Goal: Information Seeking & Learning: Learn about a topic

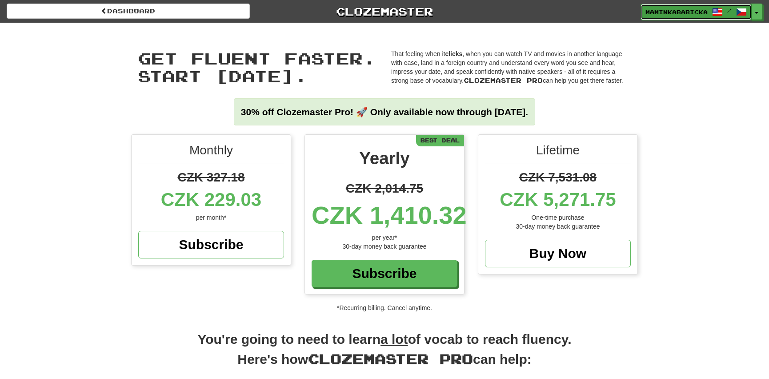
click at [679, 7] on link "maminkababicka /" at bounding box center [696, 12] width 111 height 16
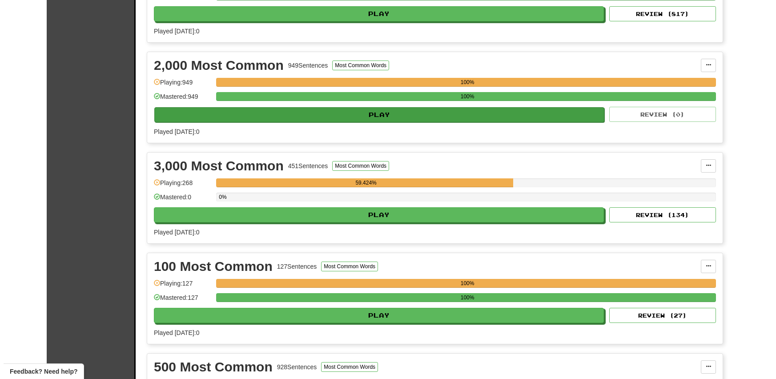
scroll to position [283, 0]
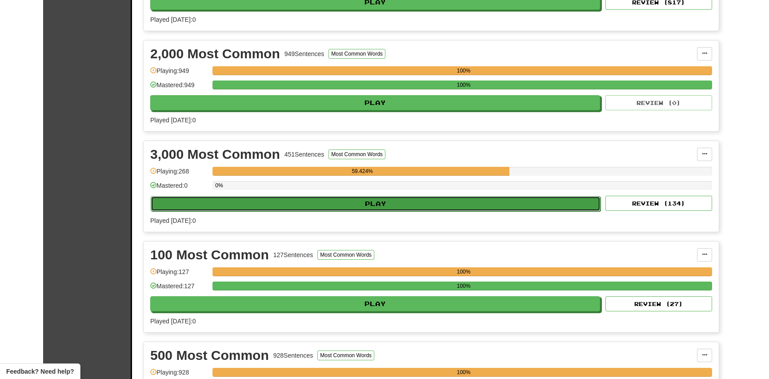
click at [388, 200] on button "Play" at bounding box center [376, 203] width 450 height 15
select select "**"
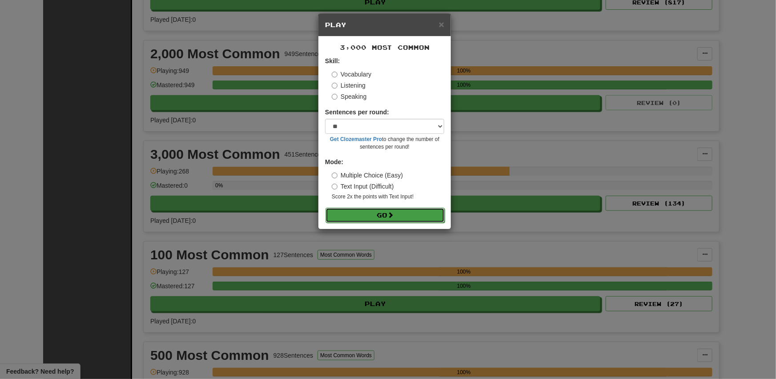
click at [385, 213] on button "Go" at bounding box center [385, 215] width 119 height 15
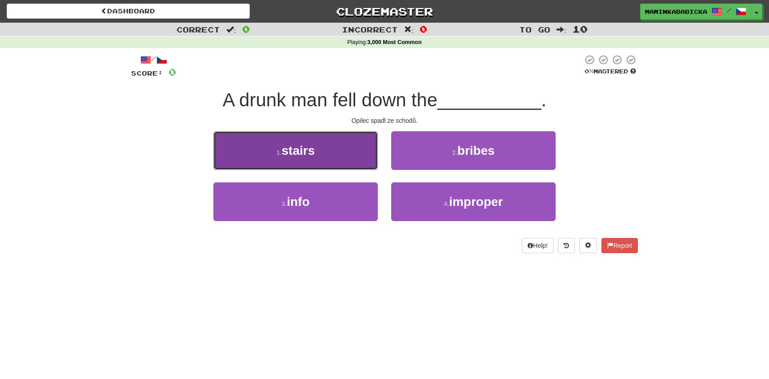
click at [301, 152] on span "stairs" at bounding box center [298, 151] width 33 height 14
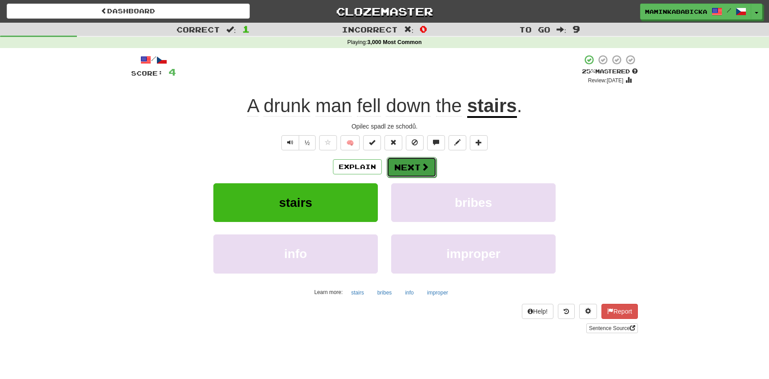
click at [422, 163] on span at bounding box center [425, 167] width 8 height 8
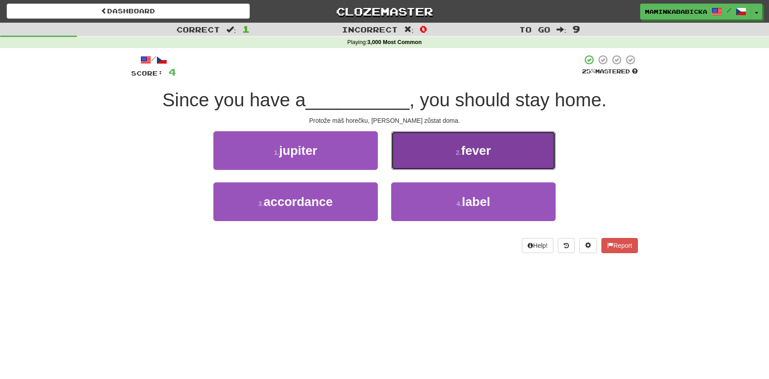
click at [481, 151] on span "fever" at bounding box center [476, 151] width 30 height 14
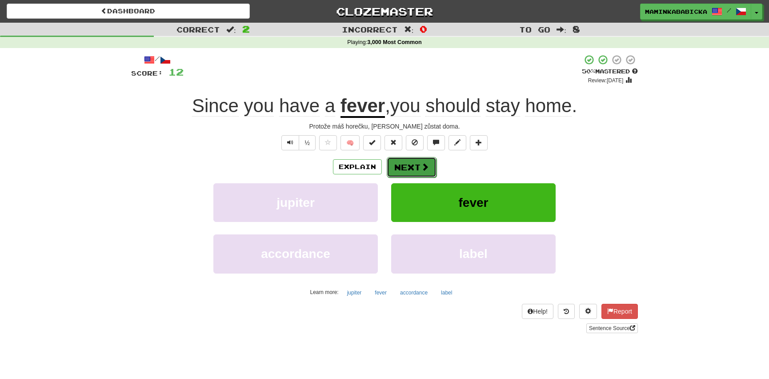
click at [415, 161] on button "Next" at bounding box center [412, 167] width 50 height 20
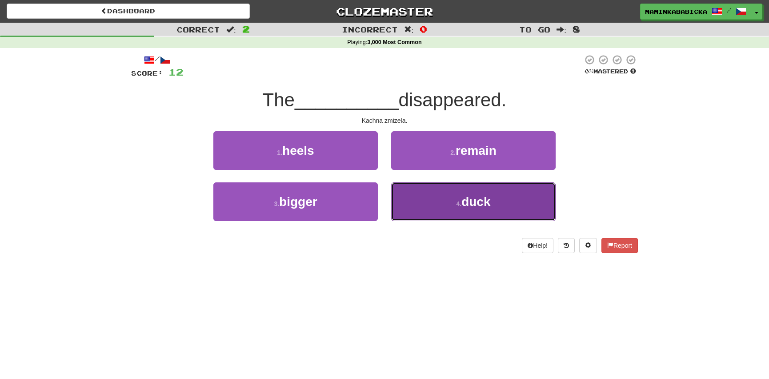
click at [494, 201] on button "4 . duck" at bounding box center [473, 201] width 165 height 39
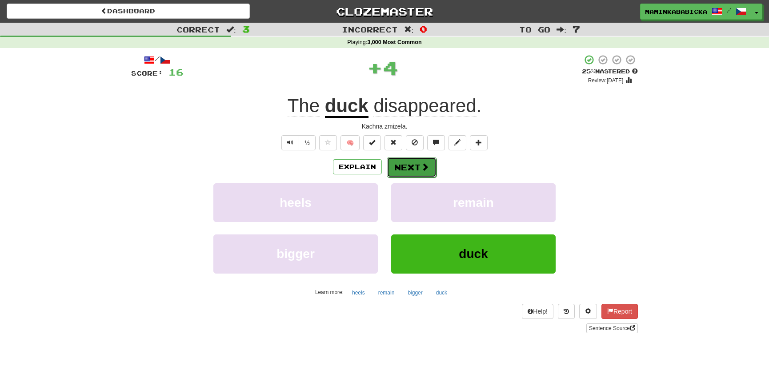
click at [415, 165] on button "Next" at bounding box center [412, 167] width 50 height 20
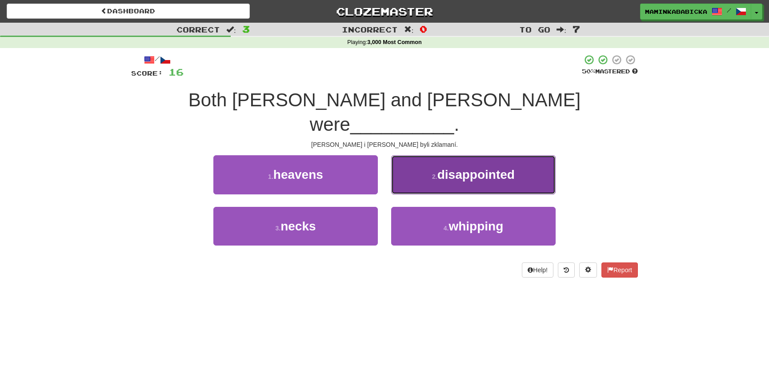
click at [483, 168] on span "disappointed" at bounding box center [476, 175] width 77 height 14
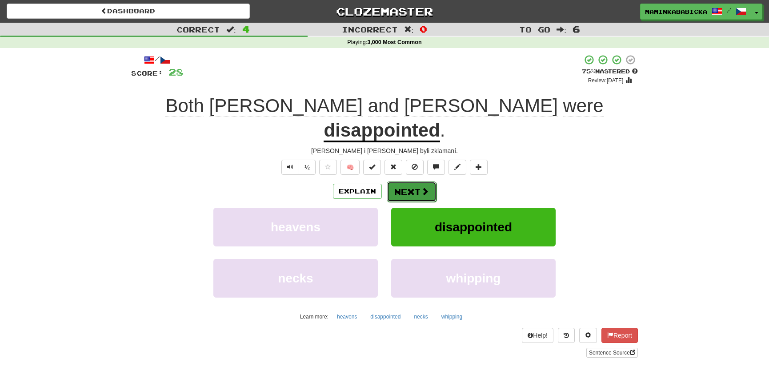
click at [419, 181] on button "Next" at bounding box center [412, 191] width 50 height 20
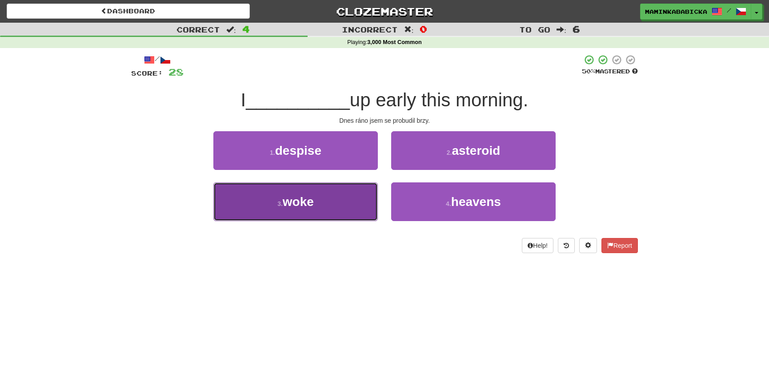
click at [310, 202] on span "woke" at bounding box center [298, 202] width 31 height 14
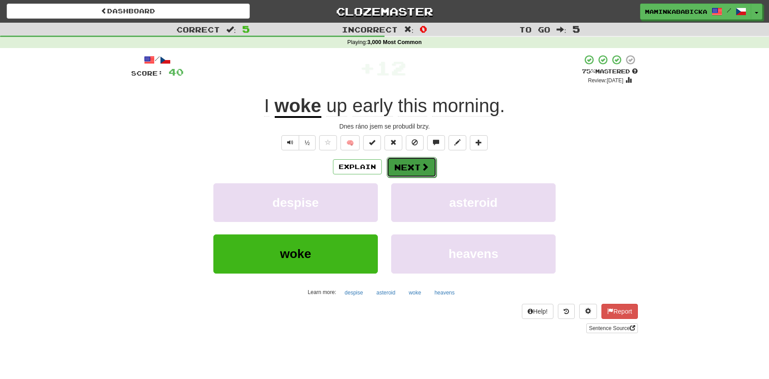
click at [412, 164] on button "Next" at bounding box center [412, 167] width 50 height 20
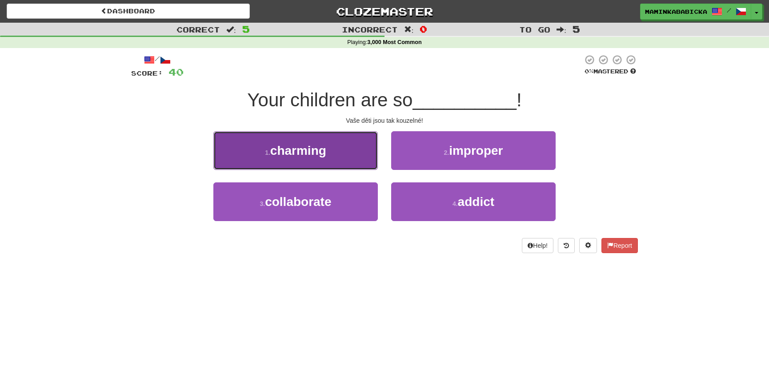
click at [322, 152] on span "charming" at bounding box center [298, 151] width 56 height 14
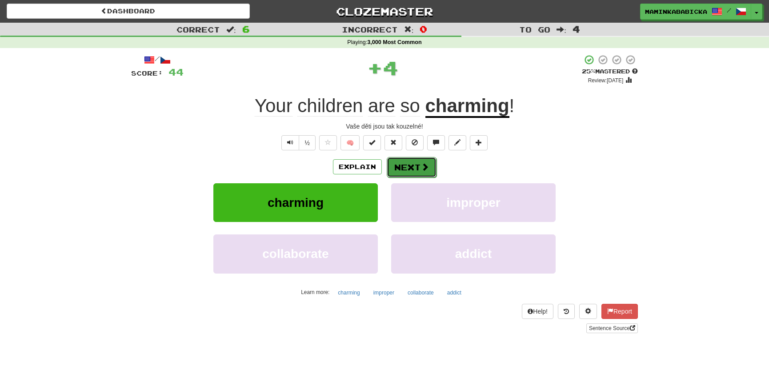
click at [418, 161] on button "Next" at bounding box center [412, 167] width 50 height 20
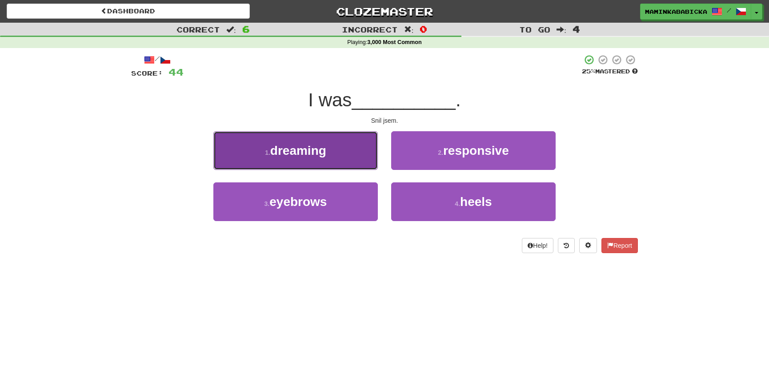
click at [298, 153] on span "dreaming" at bounding box center [298, 151] width 56 height 14
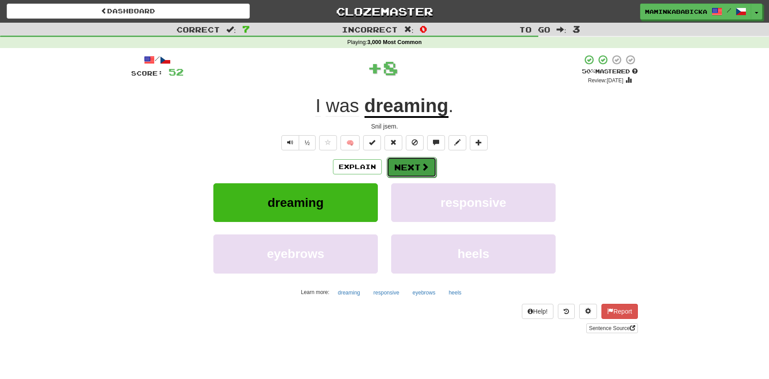
click at [421, 165] on span at bounding box center [425, 167] width 8 height 8
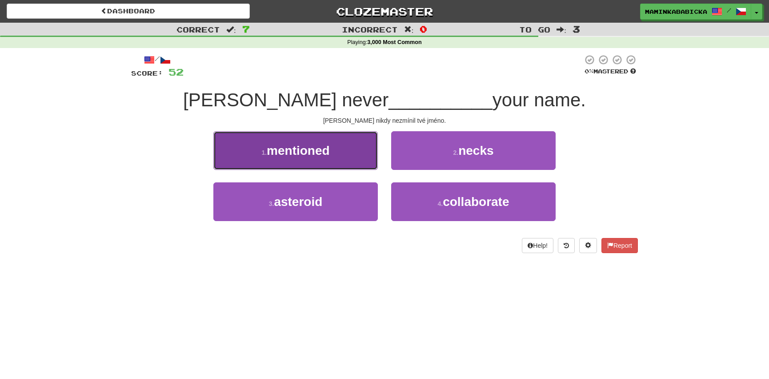
click at [312, 149] on span "mentioned" at bounding box center [298, 151] width 63 height 14
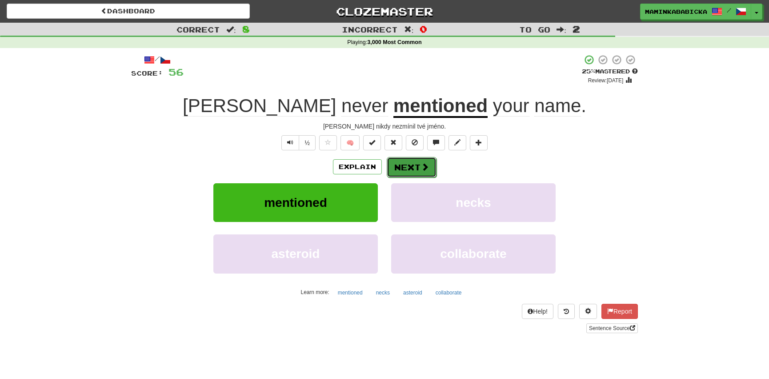
click at [419, 163] on button "Next" at bounding box center [412, 167] width 50 height 20
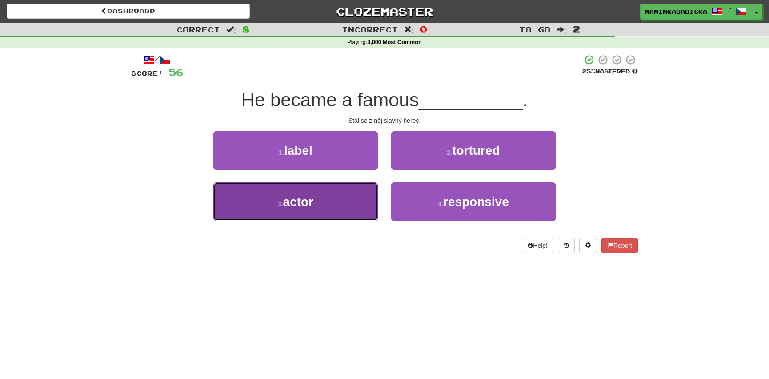
click at [314, 200] on span "actor" at bounding box center [298, 202] width 30 height 14
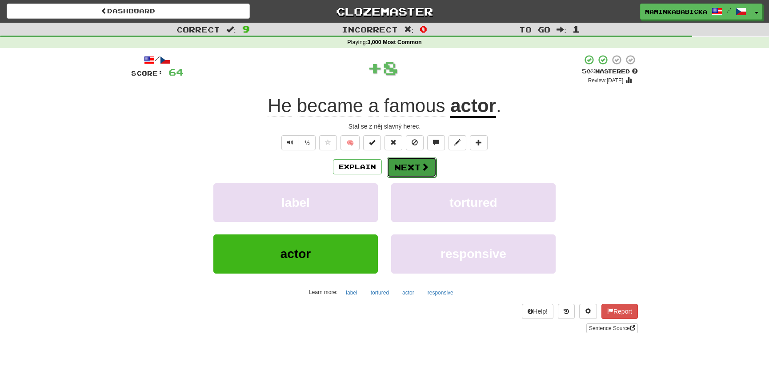
click at [410, 164] on button "Next" at bounding box center [412, 167] width 50 height 20
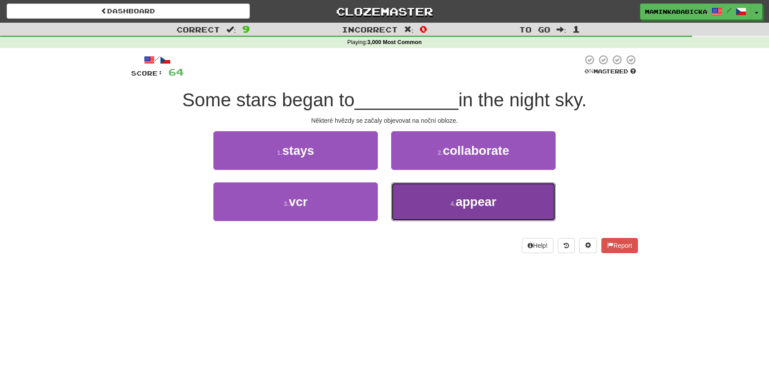
click at [462, 199] on span "appear" at bounding box center [476, 202] width 41 height 14
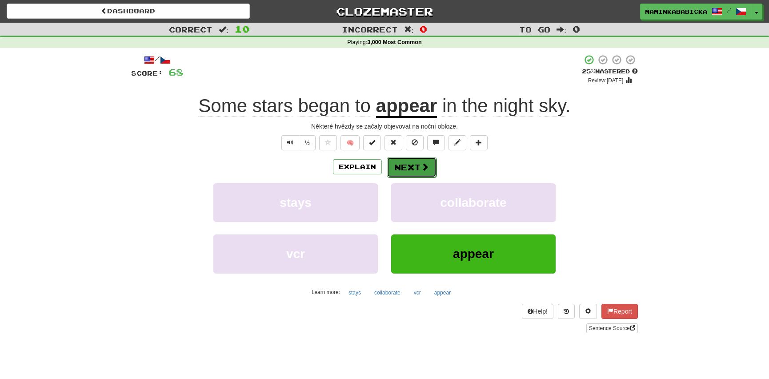
click at [416, 164] on button "Next" at bounding box center [412, 167] width 50 height 20
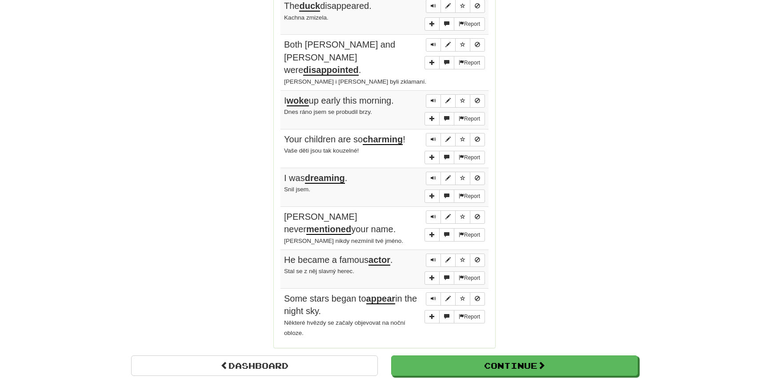
scroll to position [647, 0]
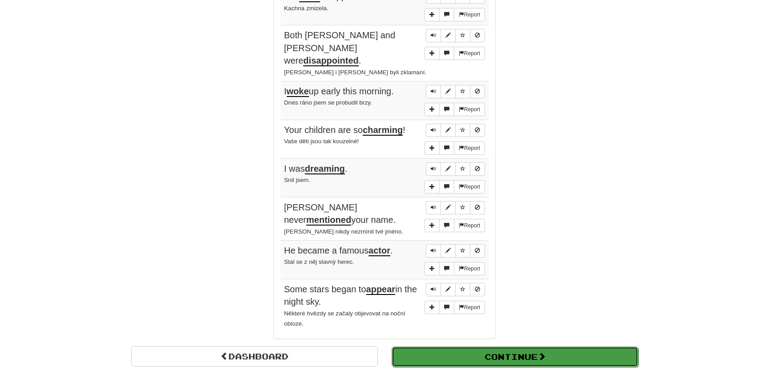
click at [464, 346] on button "Continue" at bounding box center [515, 356] width 247 height 20
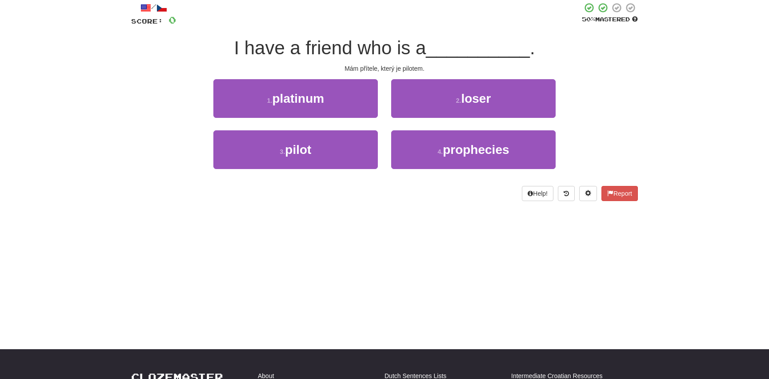
scroll to position [32, 0]
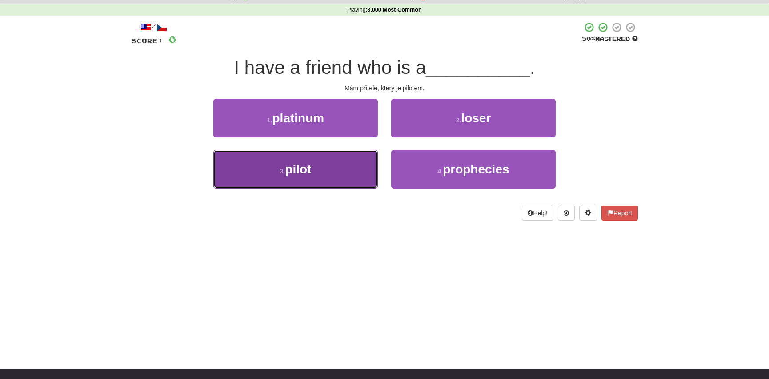
click at [318, 165] on button "3 . pilot" at bounding box center [295, 169] width 165 height 39
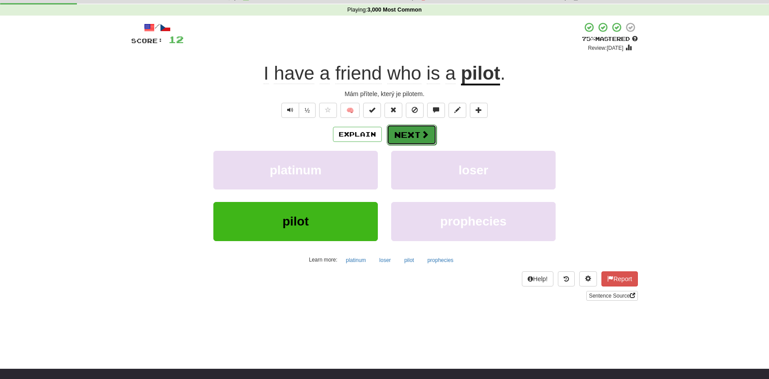
click at [409, 129] on button "Next" at bounding box center [412, 135] width 50 height 20
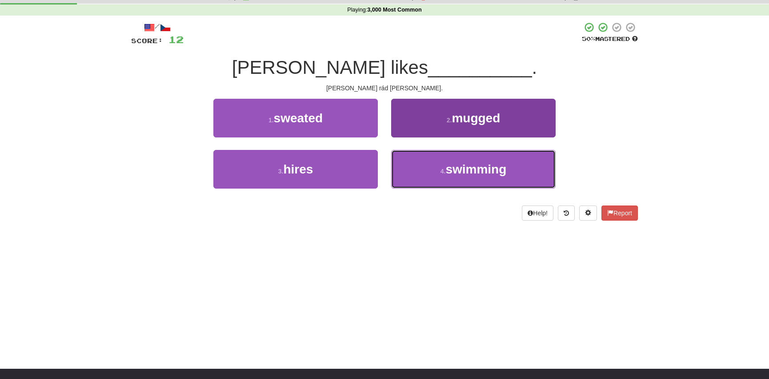
click at [469, 168] on span "swimming" at bounding box center [476, 169] width 61 height 14
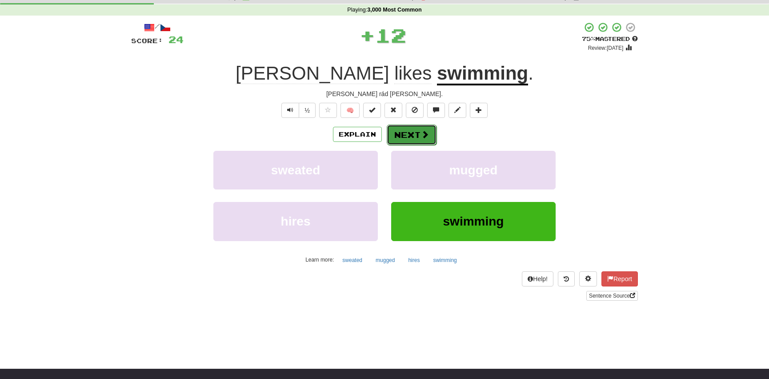
click at [411, 132] on button "Next" at bounding box center [412, 135] width 50 height 20
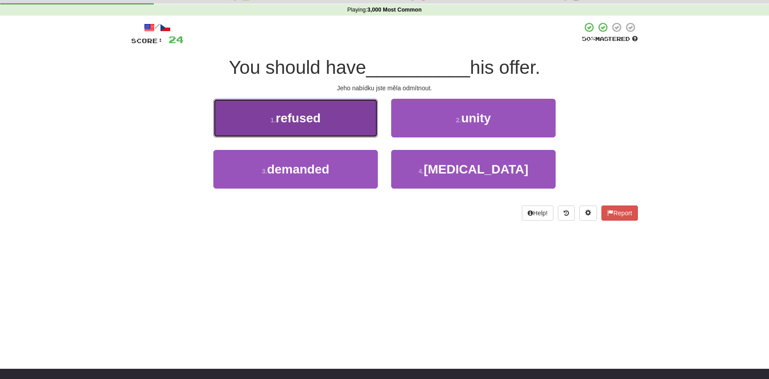
click at [306, 117] on span "refused" at bounding box center [298, 118] width 45 height 14
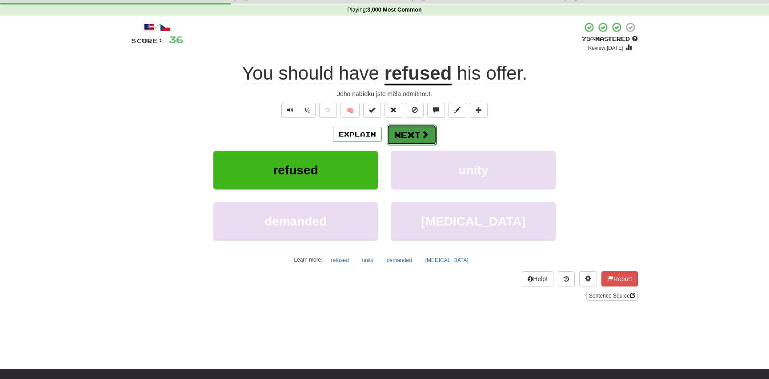
click at [413, 131] on button "Next" at bounding box center [412, 135] width 50 height 20
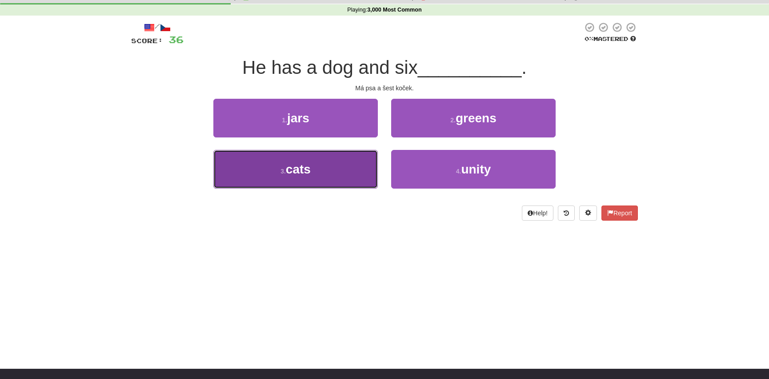
click at [306, 169] on span "cats" at bounding box center [298, 169] width 25 height 14
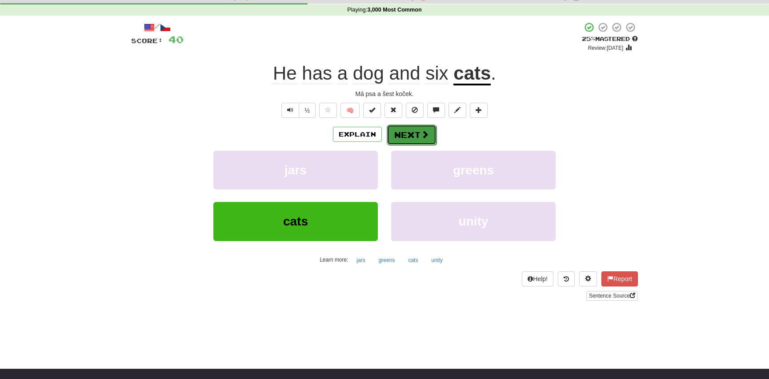
click at [418, 130] on button "Next" at bounding box center [412, 135] width 50 height 20
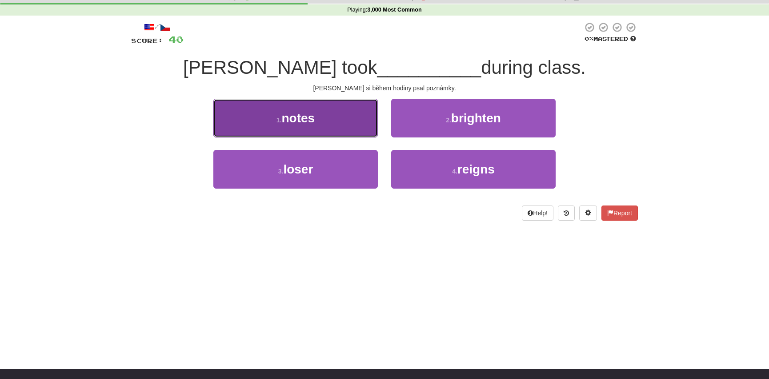
click at [301, 119] on span "notes" at bounding box center [298, 118] width 33 height 14
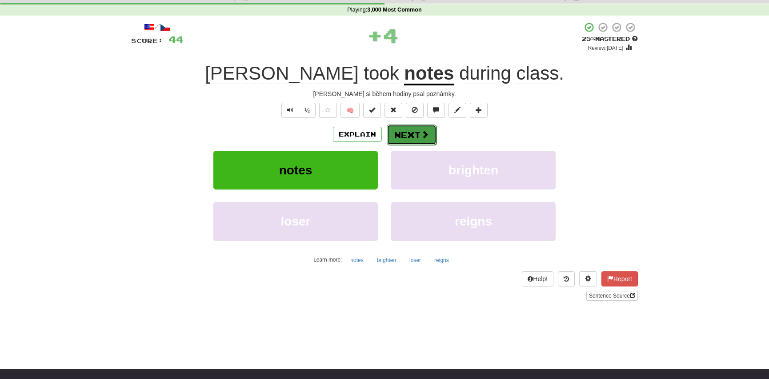
click at [421, 130] on span at bounding box center [425, 134] width 8 height 8
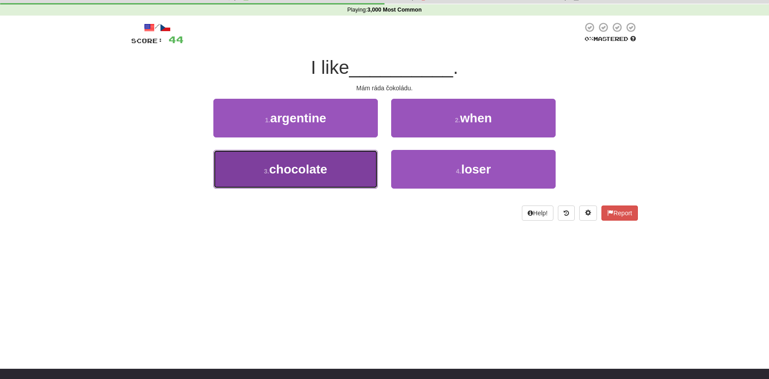
click at [290, 165] on span "chocolate" at bounding box center [298, 169] width 58 height 14
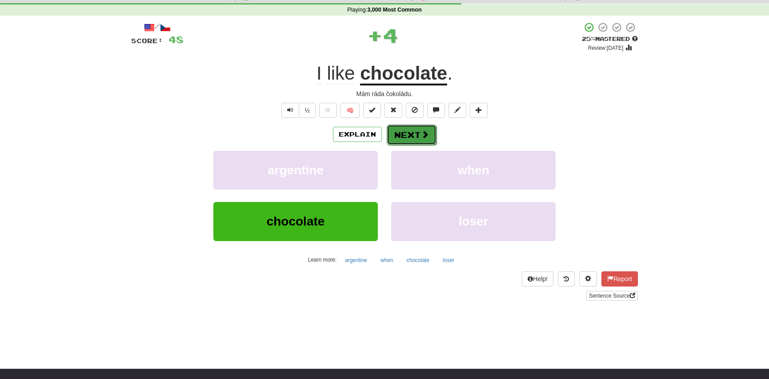
click at [418, 131] on button "Next" at bounding box center [412, 135] width 50 height 20
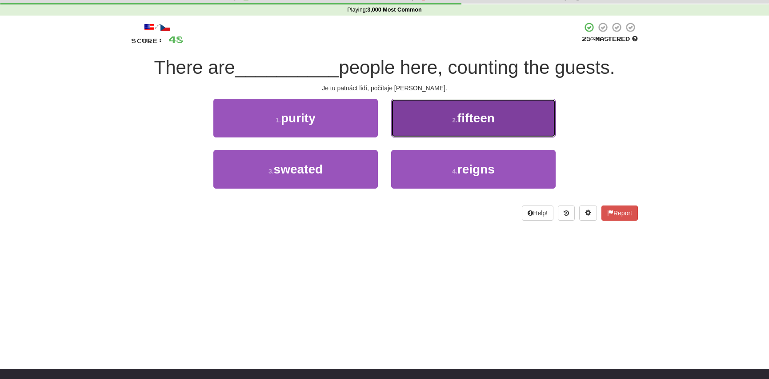
click at [476, 118] on span "fifteen" at bounding box center [476, 118] width 37 height 14
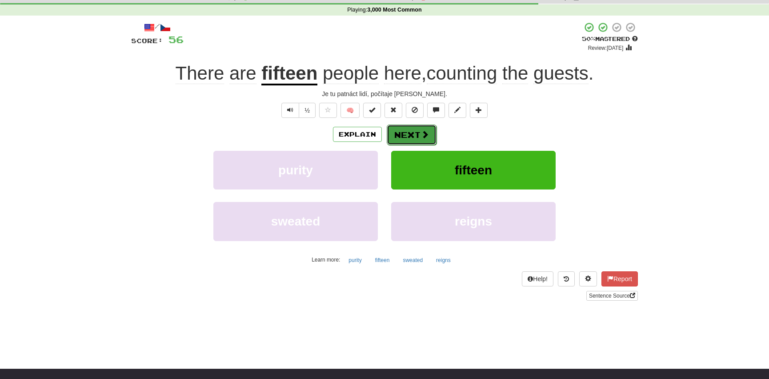
click at [410, 131] on button "Next" at bounding box center [412, 135] width 50 height 20
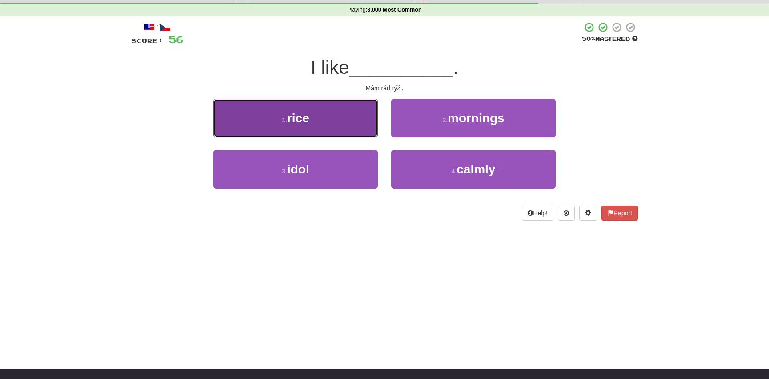
click at [292, 115] on span "rice" at bounding box center [298, 118] width 22 height 14
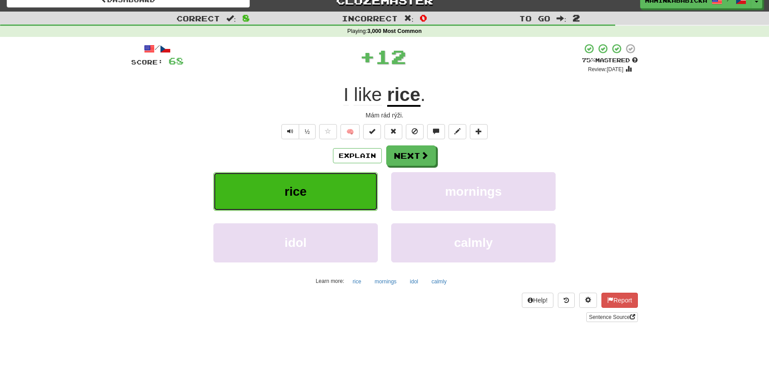
scroll to position [0, 0]
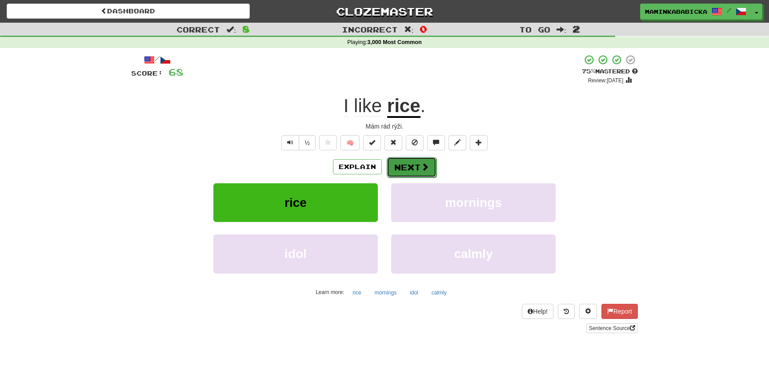
click at [411, 163] on button "Next" at bounding box center [412, 167] width 50 height 20
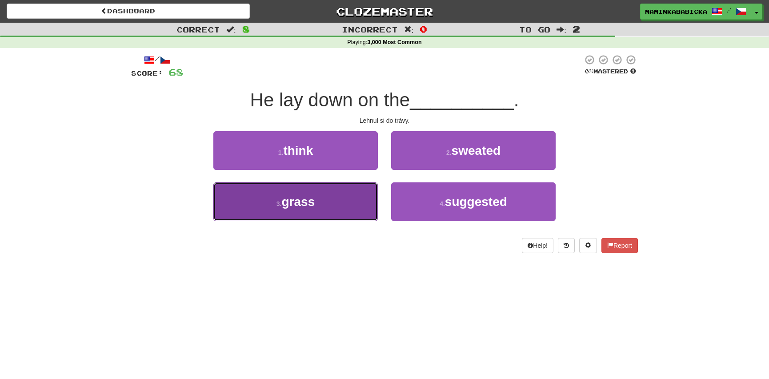
click at [307, 199] on span "grass" at bounding box center [298, 202] width 33 height 14
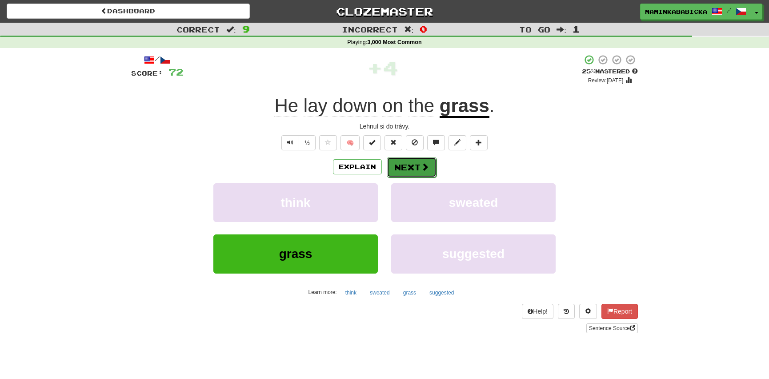
click at [408, 164] on button "Next" at bounding box center [412, 167] width 50 height 20
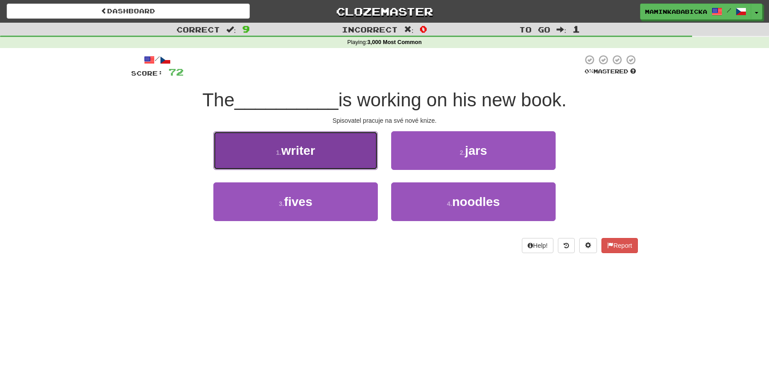
click at [305, 152] on span "writer" at bounding box center [299, 151] width 34 height 14
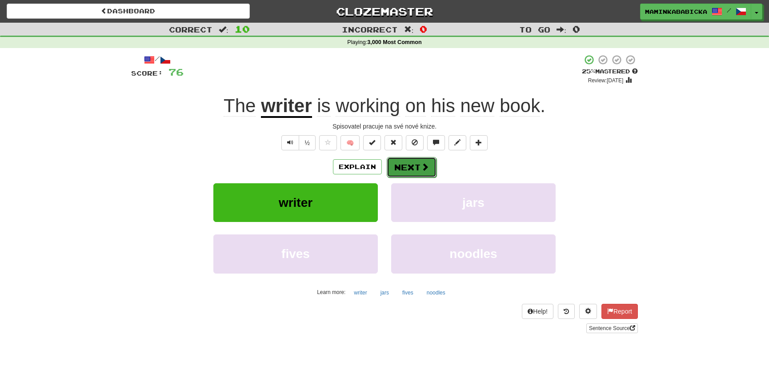
click at [412, 165] on button "Next" at bounding box center [412, 167] width 50 height 20
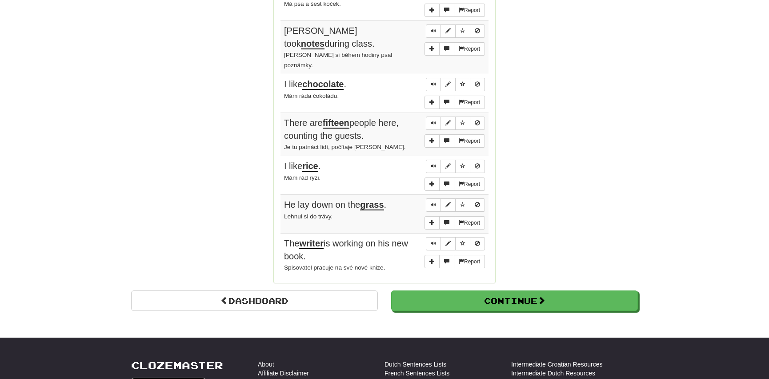
scroll to position [687, 0]
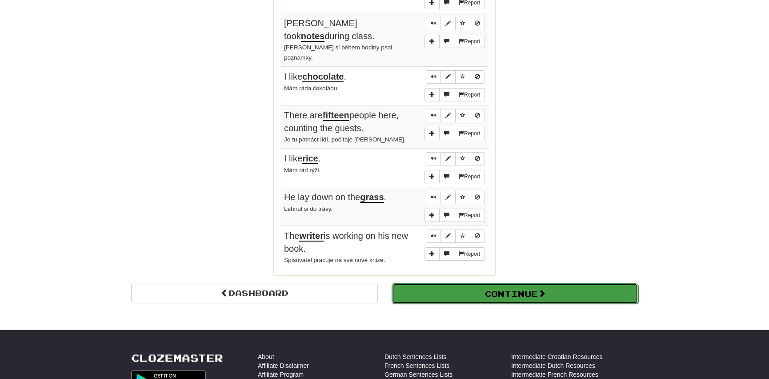
click at [447, 283] on button "Continue" at bounding box center [515, 293] width 247 height 20
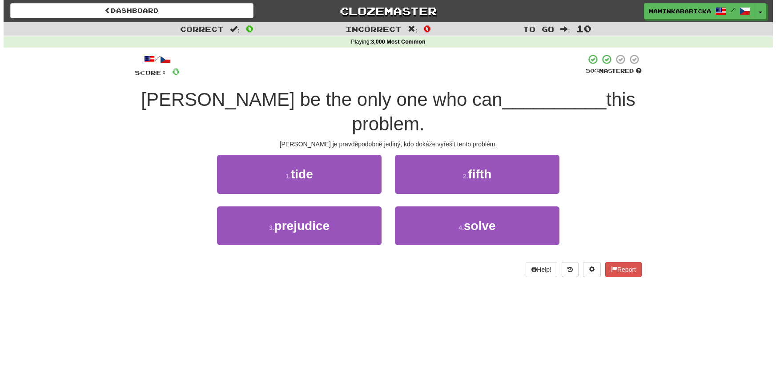
scroll to position [0, 0]
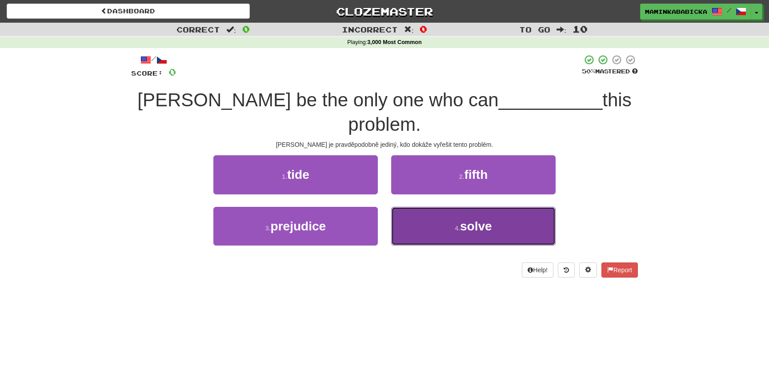
click at [486, 219] on span "solve" at bounding box center [476, 226] width 32 height 14
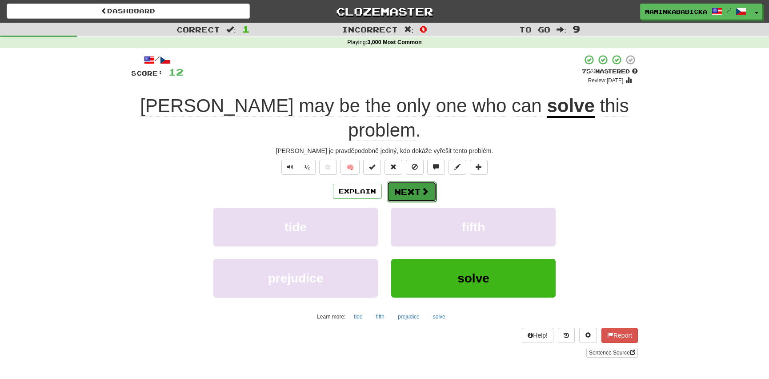
click at [411, 181] on button "Next" at bounding box center [412, 191] width 50 height 20
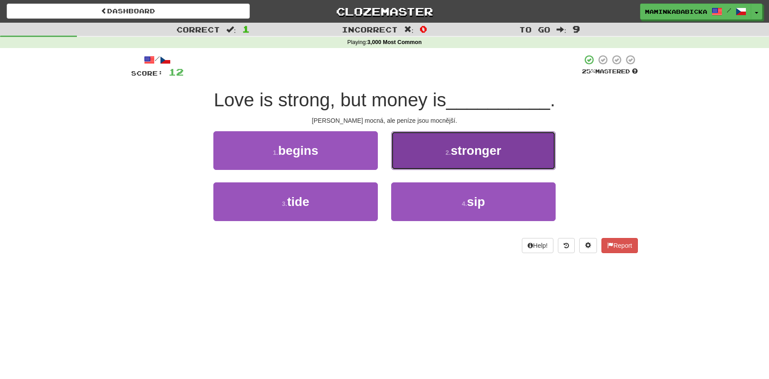
click at [459, 147] on span "stronger" at bounding box center [476, 151] width 51 height 14
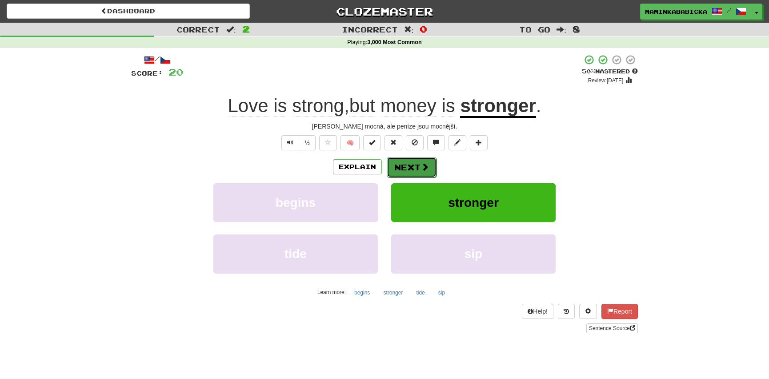
click at [418, 163] on button "Next" at bounding box center [412, 167] width 50 height 20
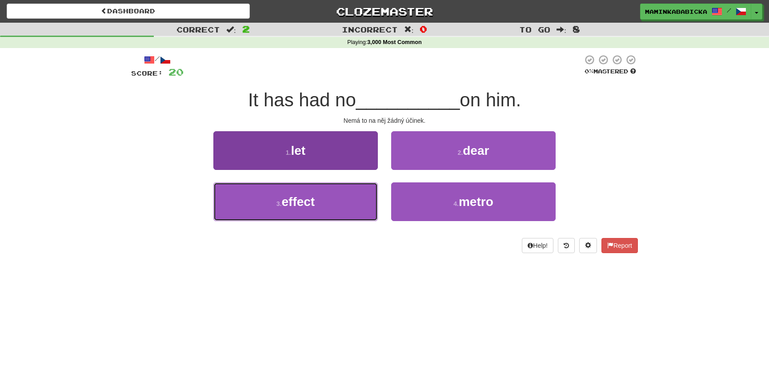
drag, startPoint x: 287, startPoint y: 201, endPoint x: 296, endPoint y: 197, distance: 10.2
click at [288, 200] on span "effect" at bounding box center [298, 202] width 33 height 14
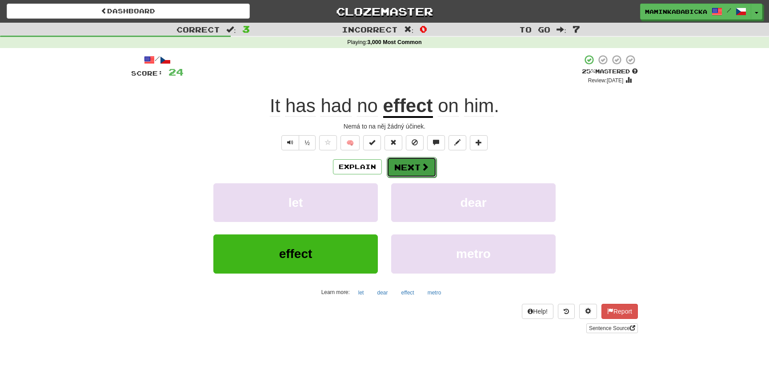
click at [410, 162] on button "Next" at bounding box center [412, 167] width 50 height 20
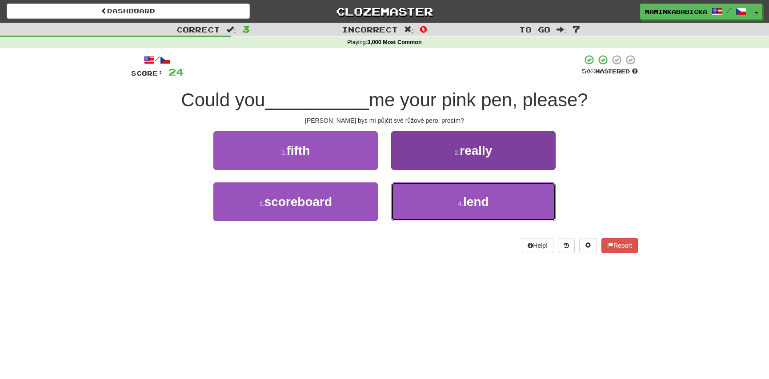
click at [483, 197] on span "lend" at bounding box center [476, 202] width 26 height 14
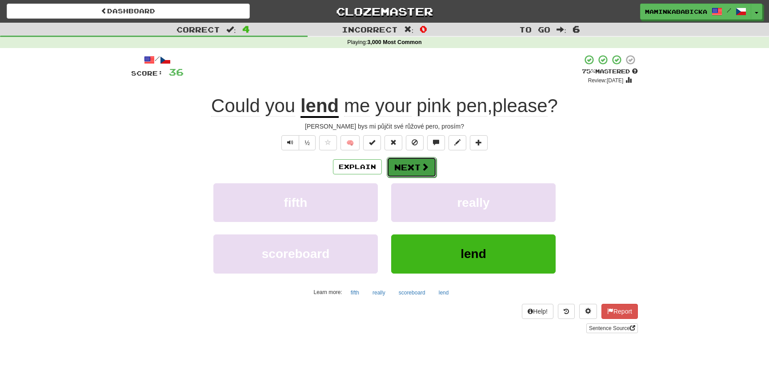
click at [409, 165] on button "Next" at bounding box center [412, 167] width 50 height 20
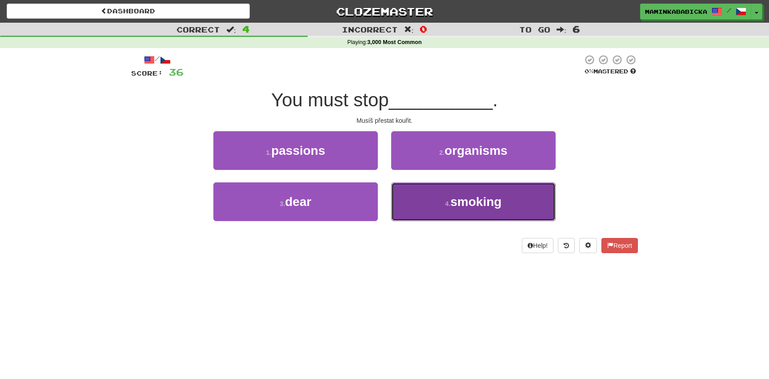
click at [468, 200] on span "smoking" at bounding box center [476, 202] width 51 height 14
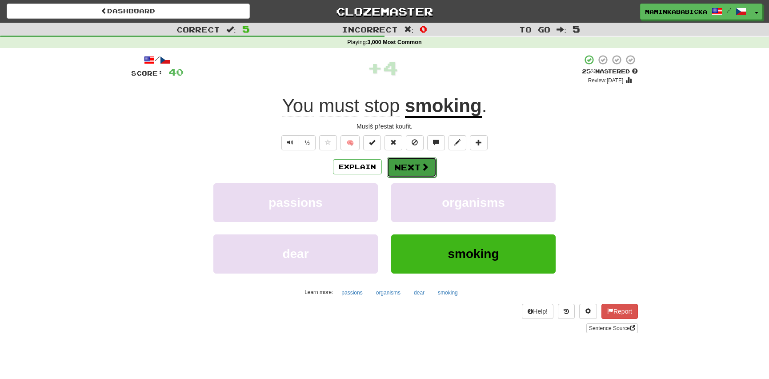
click at [419, 165] on button "Next" at bounding box center [412, 167] width 50 height 20
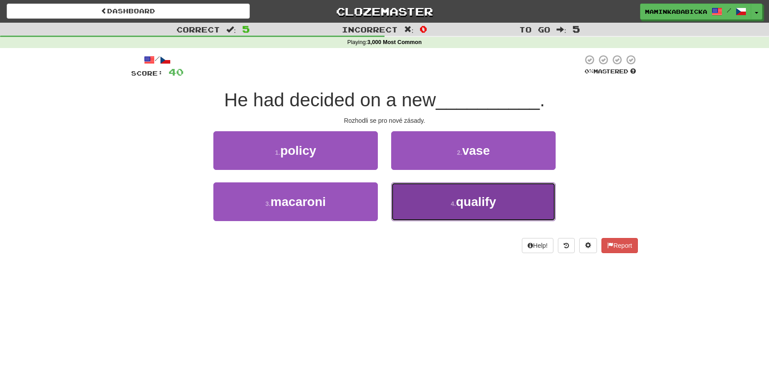
click at [472, 202] on span "qualify" at bounding box center [476, 202] width 40 height 14
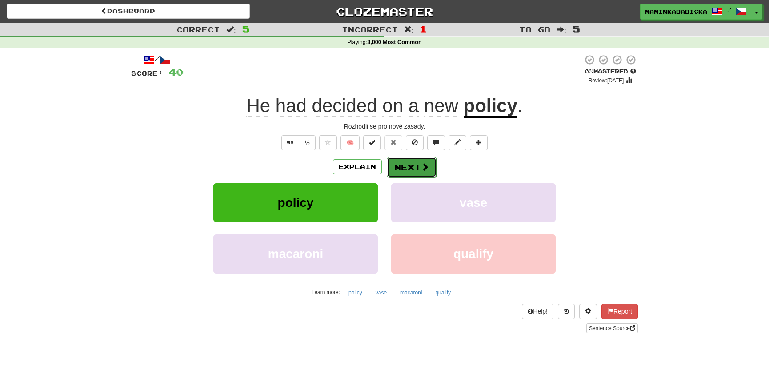
click at [415, 162] on button "Next" at bounding box center [412, 167] width 50 height 20
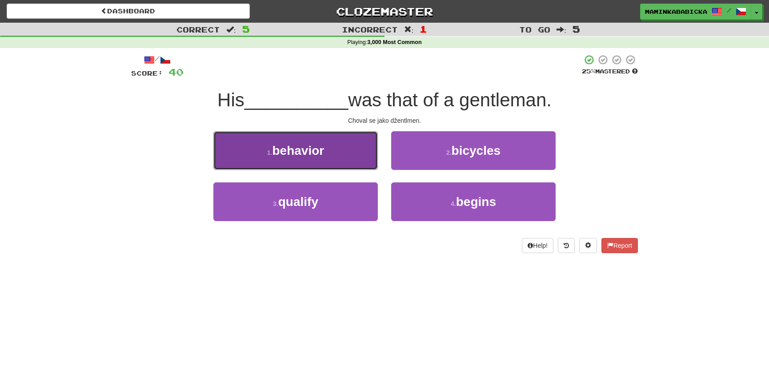
click at [302, 149] on span "behavior" at bounding box center [298, 151] width 52 height 14
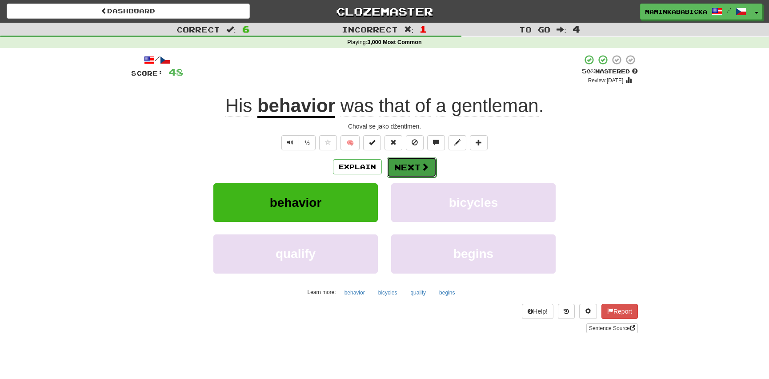
click at [421, 164] on span at bounding box center [425, 167] width 8 height 8
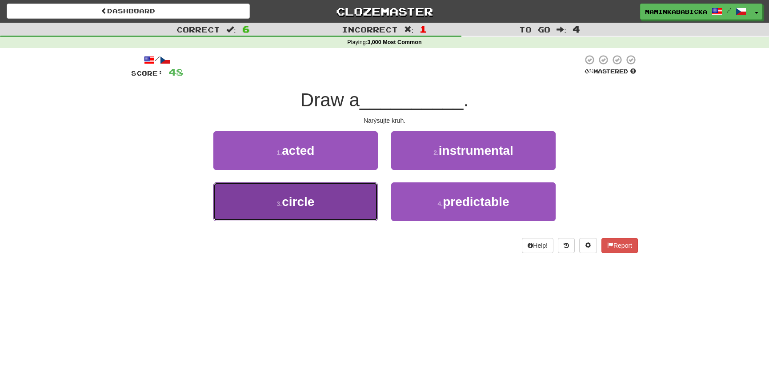
click at [300, 199] on span "circle" at bounding box center [298, 202] width 32 height 14
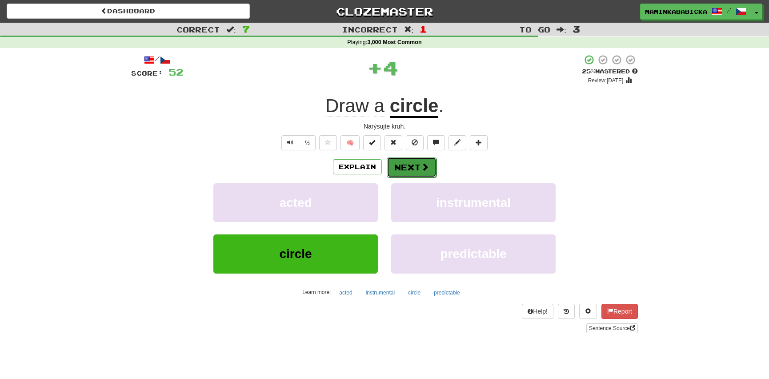
click at [423, 165] on span at bounding box center [425, 167] width 8 height 8
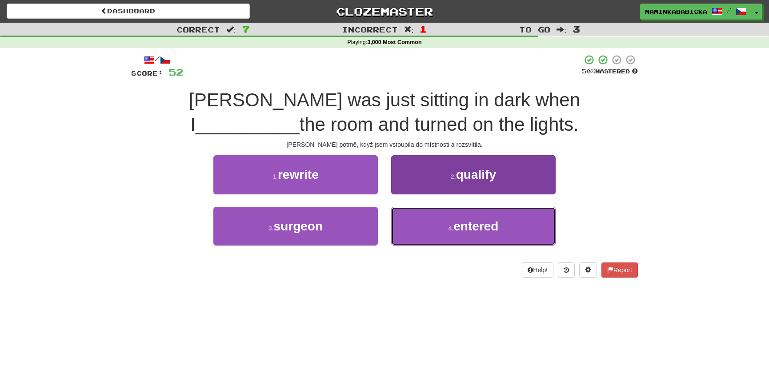
click at [468, 225] on span "entered" at bounding box center [476, 226] width 45 height 14
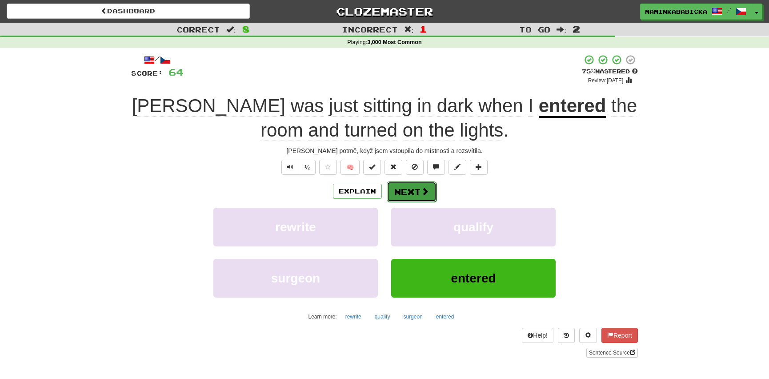
click at [416, 189] on button "Next" at bounding box center [412, 191] width 50 height 20
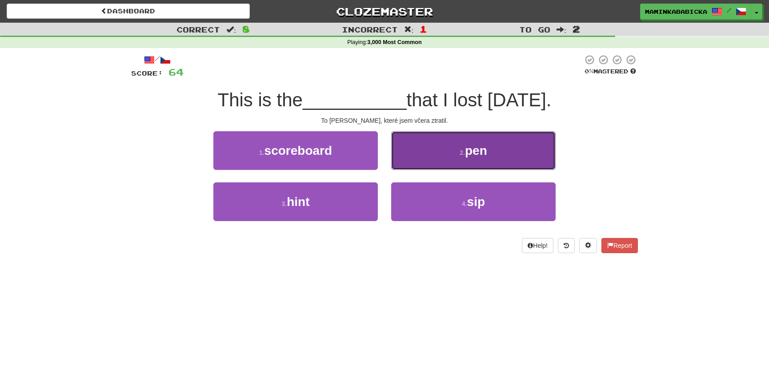
click at [473, 148] on span "pen" at bounding box center [476, 151] width 22 height 14
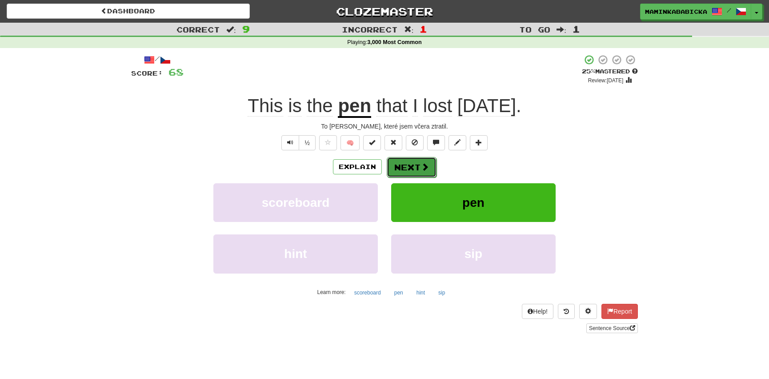
click at [413, 160] on button "Next" at bounding box center [412, 167] width 50 height 20
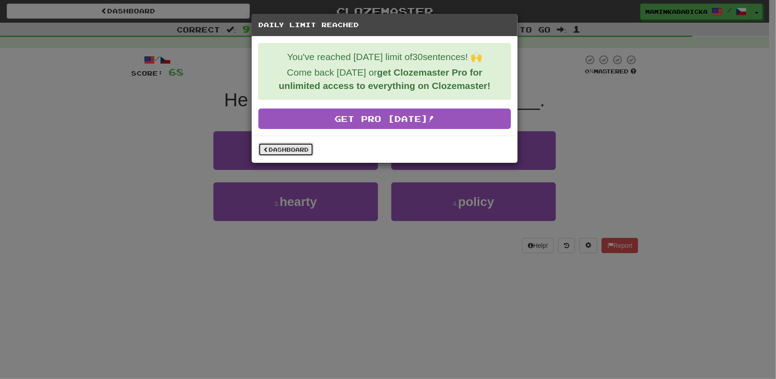
click at [287, 146] on link "Dashboard" at bounding box center [285, 149] width 55 height 13
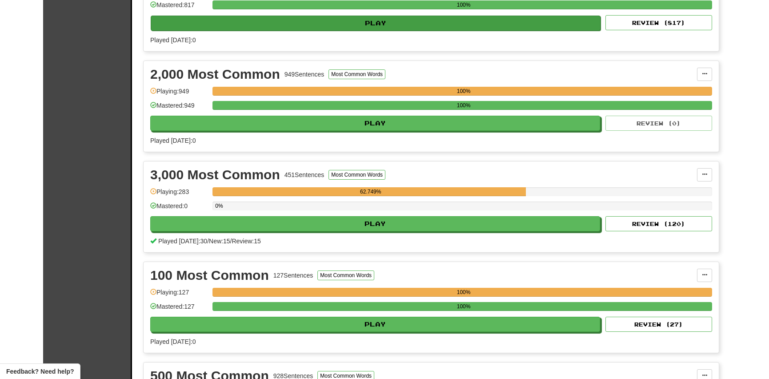
scroll to position [40, 0]
